Goal: Information Seeking & Learning: Understand process/instructions

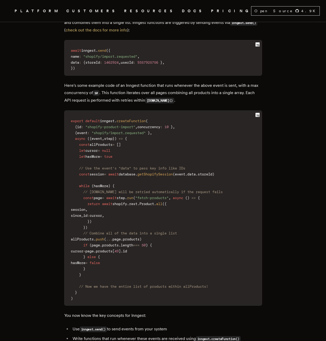
click at [60, 123] on main "How to import 1000s of items from any E-commerce API in seconds with serverless…" at bounding box center [163, 311] width 208 height 2112
click at [182, 14] on link "DOCS" at bounding box center [193, 11] width 23 height 7
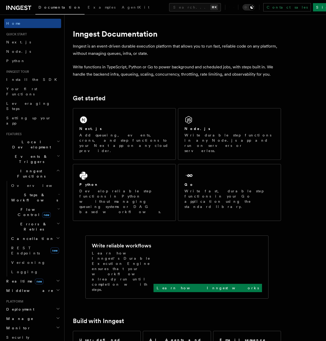
click at [30, 236] on span "Cancellation" at bounding box center [31, 238] width 45 height 5
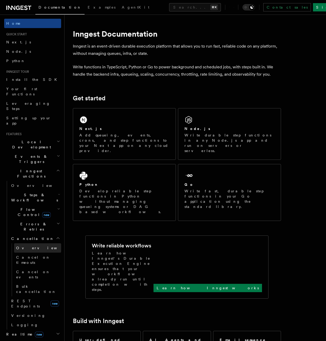
click at [36, 243] on link "Overview" at bounding box center [37, 247] width 47 height 9
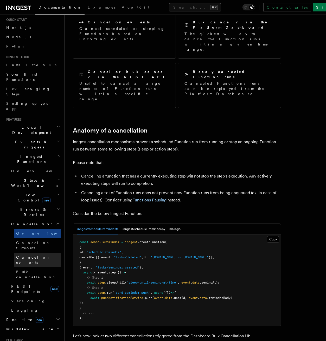
scroll to position [15, 0]
click at [24, 219] on h2 "Cancellation" at bounding box center [35, 223] width 52 height 9
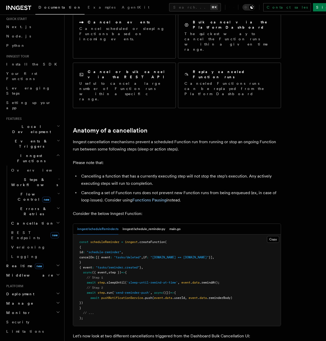
click at [28, 204] on h2 "Errors & Retries" at bounding box center [35, 211] width 52 height 15
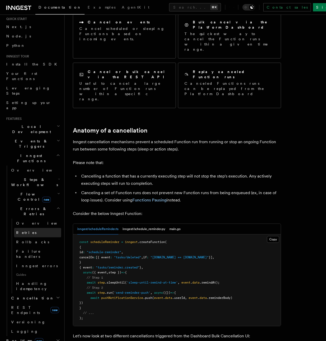
click at [27, 231] on span "Retries" at bounding box center [26, 233] width 20 height 4
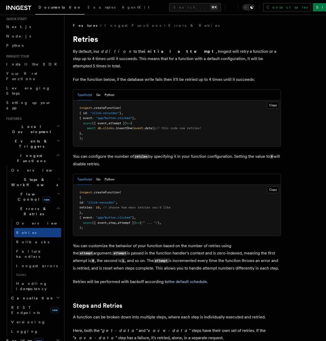
click at [244, 53] on p "By default, in addition to the initial attempt , Inngest will retry a function …" at bounding box center [177, 59] width 208 height 22
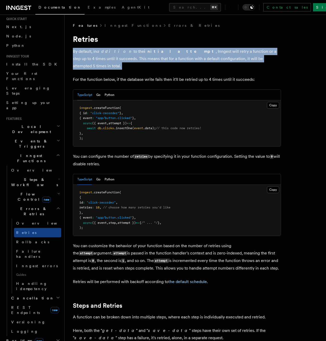
click at [252, 58] on p "By default, in addition to the initial attempt , Inngest will retry a function …" at bounding box center [177, 59] width 208 height 22
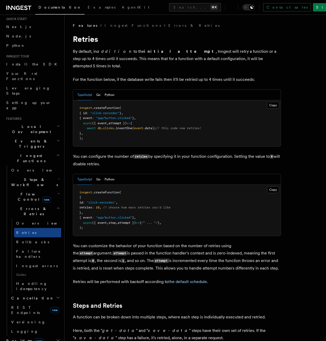
click at [252, 58] on p "By default, in addition to the initial attempt , Inngest will retry a function …" at bounding box center [177, 59] width 208 height 22
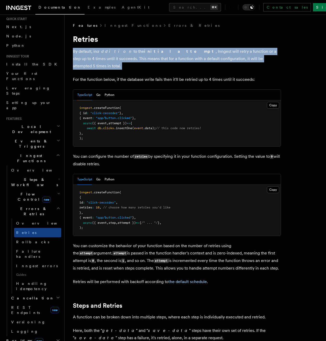
click at [259, 59] on p "By default, in addition to the initial attempt , Inngest will retry a function …" at bounding box center [177, 59] width 208 height 22
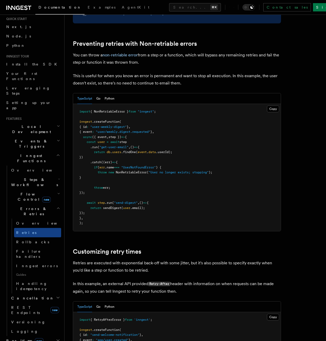
scroll to position [548, 0]
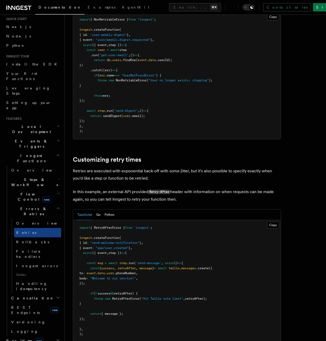
click at [157, 169] on p "Retries are executed with exponential back-off with some jitter, but it's also …" at bounding box center [177, 174] width 208 height 15
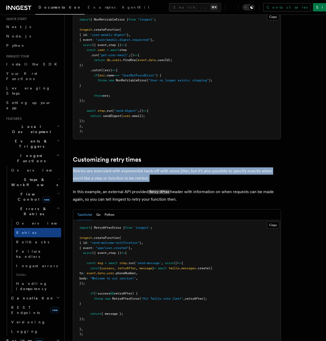
click at [165, 169] on p "Retries are executed with exponential back-off with some jitter, but it's also …" at bounding box center [177, 174] width 208 height 15
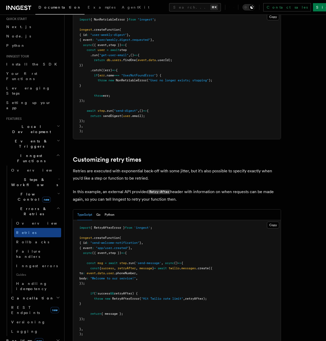
click at [165, 169] on p "Retries are executed with exponential back-off with some jitter, but it's also …" at bounding box center [177, 174] width 208 height 15
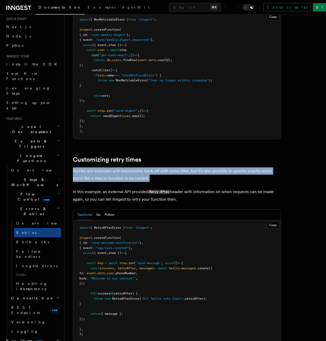
click at [172, 170] on p "Retries are executed with exponential back-off with some jitter, but it's also …" at bounding box center [177, 174] width 208 height 15
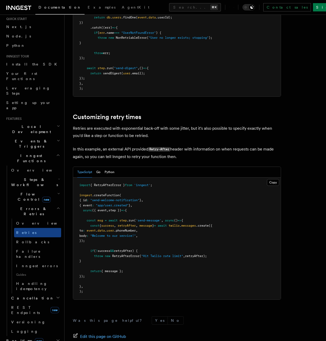
scroll to position [617, 0]
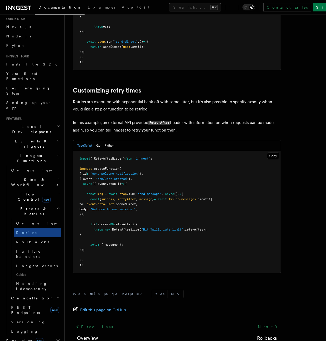
click at [148, 228] on span ""Hit Twilio rate limit"" at bounding box center [162, 230] width 42 height 4
drag, startPoint x: 148, startPoint y: 223, endPoint x: 190, endPoint y: 223, distance: 41.9
click at [190, 228] on span "throw new RetryAfterError ( "Hit Twilio rate limit" , retryAfter);" at bounding box center [142, 230] width 127 height 4
click at [196, 228] on span "retryAfter);" at bounding box center [196, 230] width 22 height 4
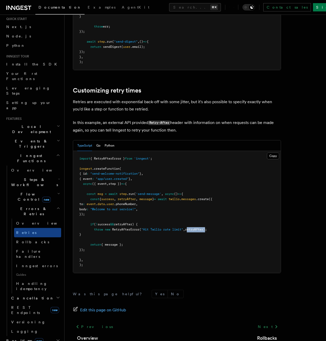
click at [196, 228] on span "retryAfter);" at bounding box center [196, 230] width 22 height 4
click at [205, 221] on pre "import { RetryAfterError } from 'inngest' ; inngest .createFunction ( { id : "s…" at bounding box center [177, 212] width 208 height 122
click at [123, 228] on span "RetryAfterError" at bounding box center [125, 230] width 27 height 4
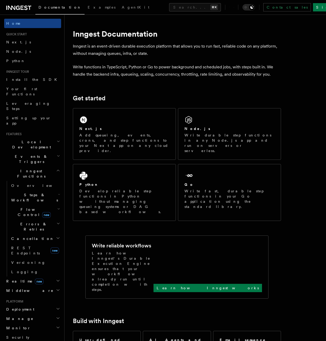
click at [42, 277] on h2 "Realtime new" at bounding box center [32, 281] width 57 height 9
click at [45, 234] on h2 "Cancellation" at bounding box center [35, 238] width 52 height 9
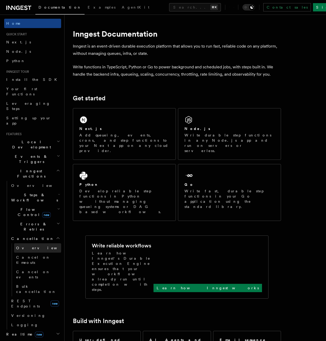
click at [40, 243] on link "Overview" at bounding box center [37, 247] width 47 height 9
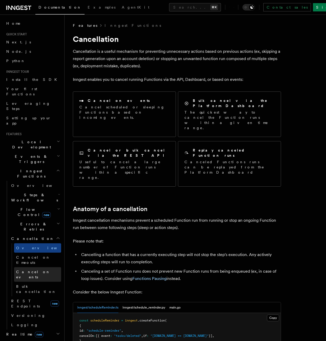
click at [41, 270] on span "Cancel on events" at bounding box center [33, 274] width 34 height 9
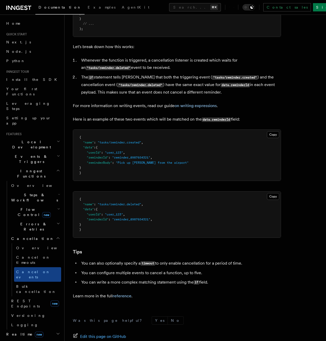
scroll to position [256, 0]
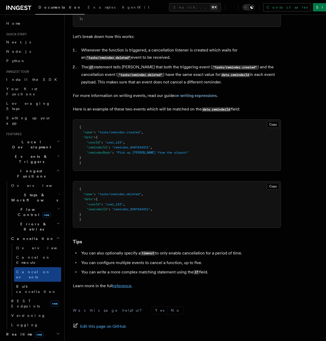
click at [119, 288] on link "reference" at bounding box center [122, 285] width 19 height 5
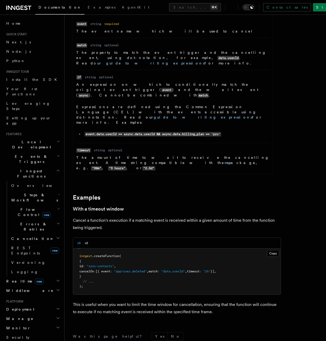
scroll to position [669, 0]
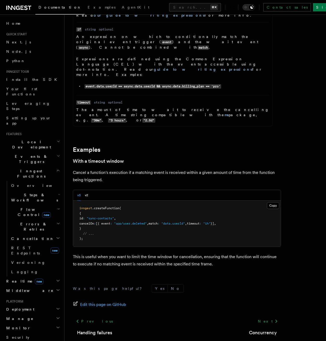
click at [30, 152] on h2 "Events & Triggers" at bounding box center [32, 159] width 57 height 15
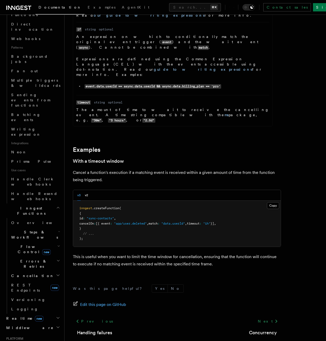
scroll to position [217, 0]
click at [30, 259] on span "Errors & Retries" at bounding box center [32, 264] width 47 height 10
click at [33, 272] on link "Overview" at bounding box center [37, 276] width 47 height 9
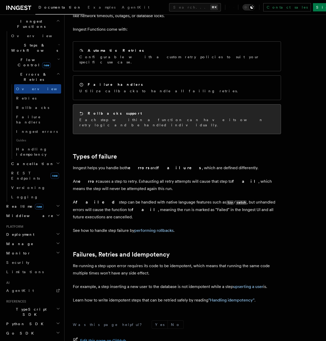
scroll to position [106, 0]
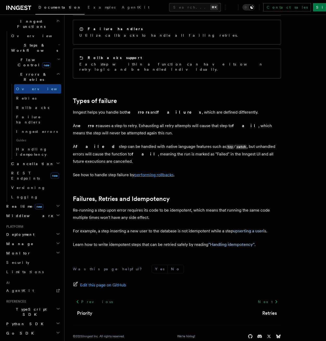
click at [155, 172] on link "performing rollbacks" at bounding box center [153, 174] width 39 height 5
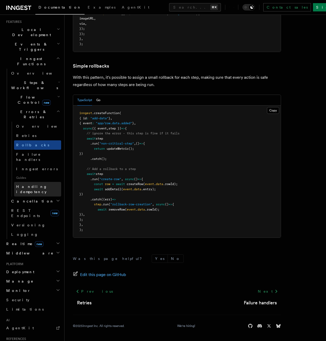
scroll to position [91, 0]
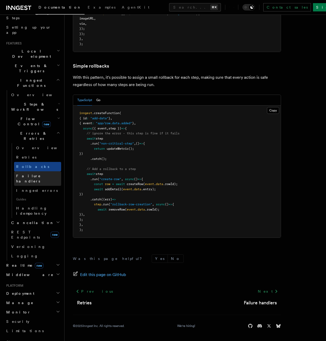
click at [35, 174] on span "Failure handlers" at bounding box center [28, 178] width 25 height 9
